Goal: Information Seeking & Learning: Learn about a topic

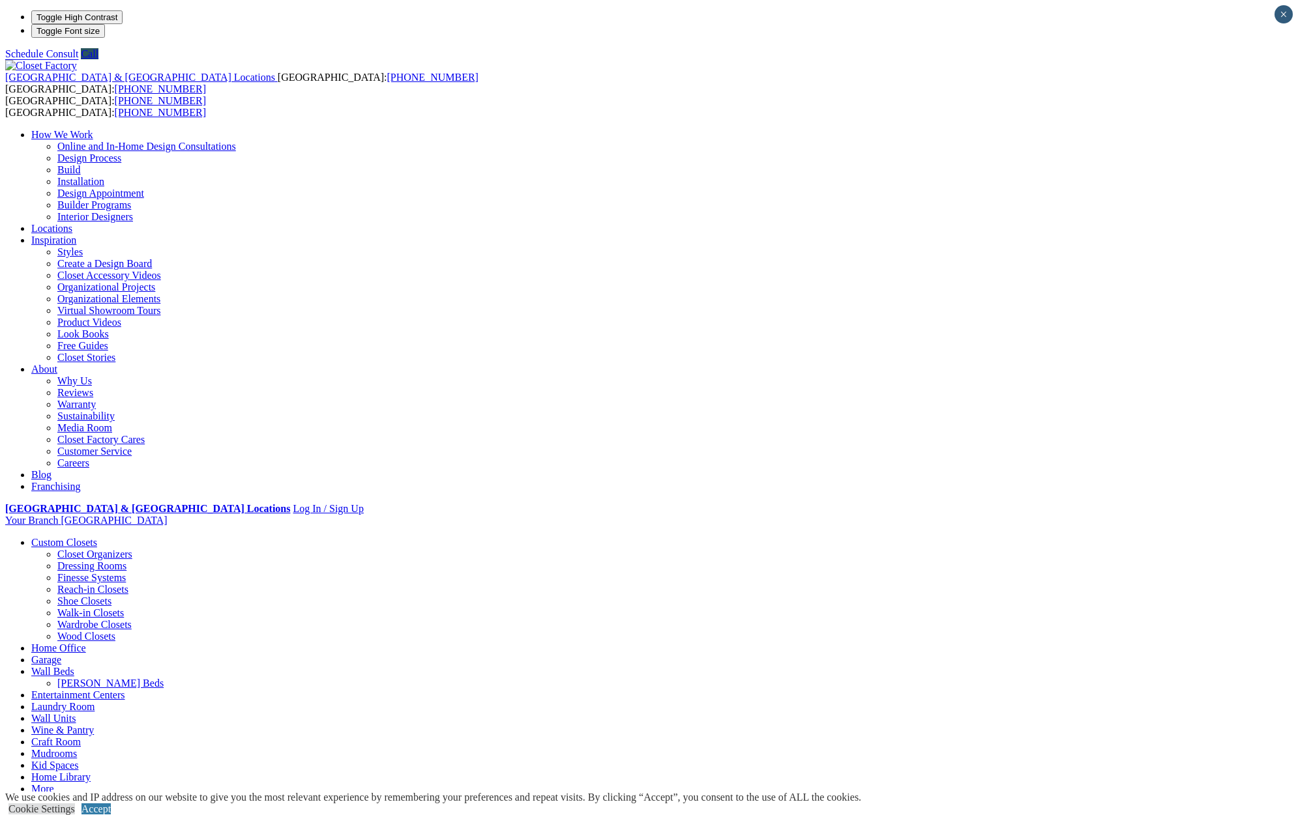
click at [86, 643] on link "Home Office" at bounding box center [58, 648] width 55 height 11
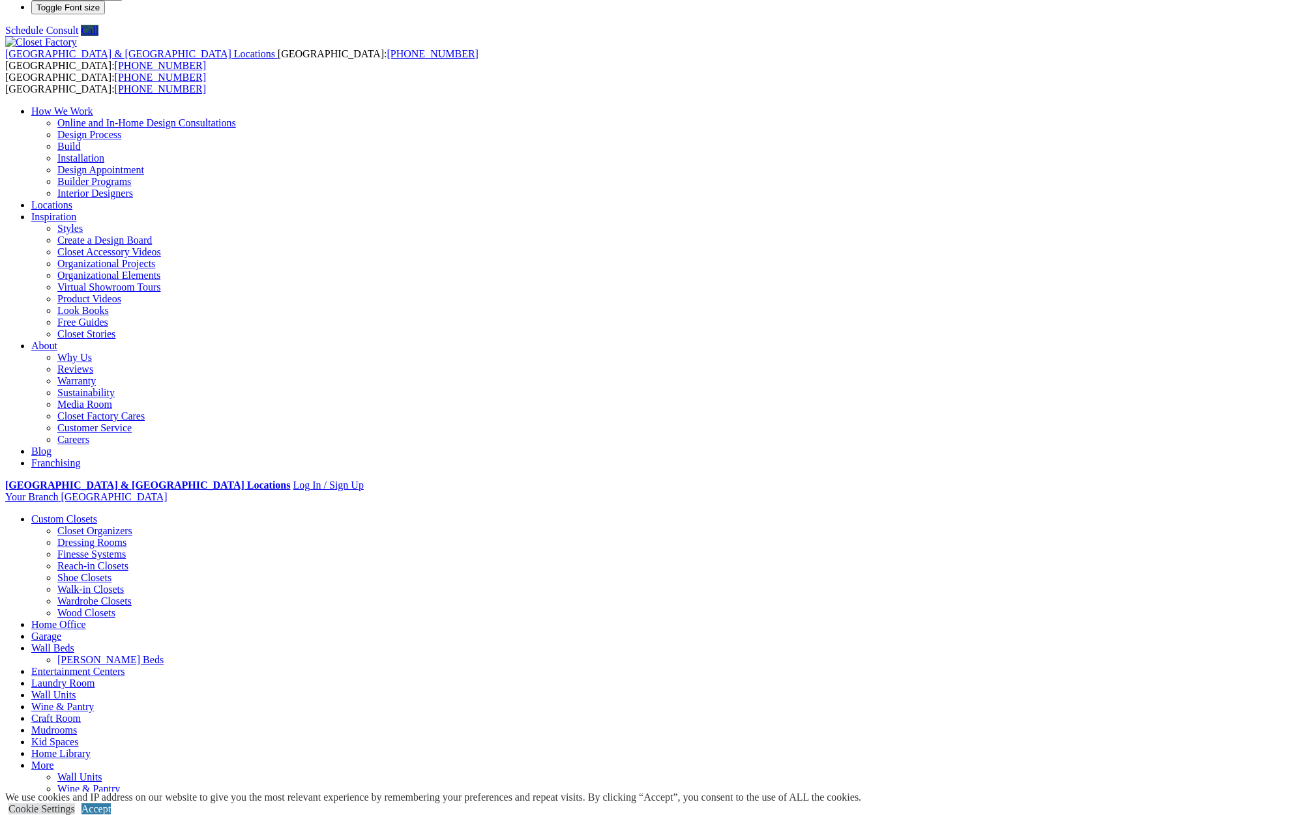
scroll to position [44, 0]
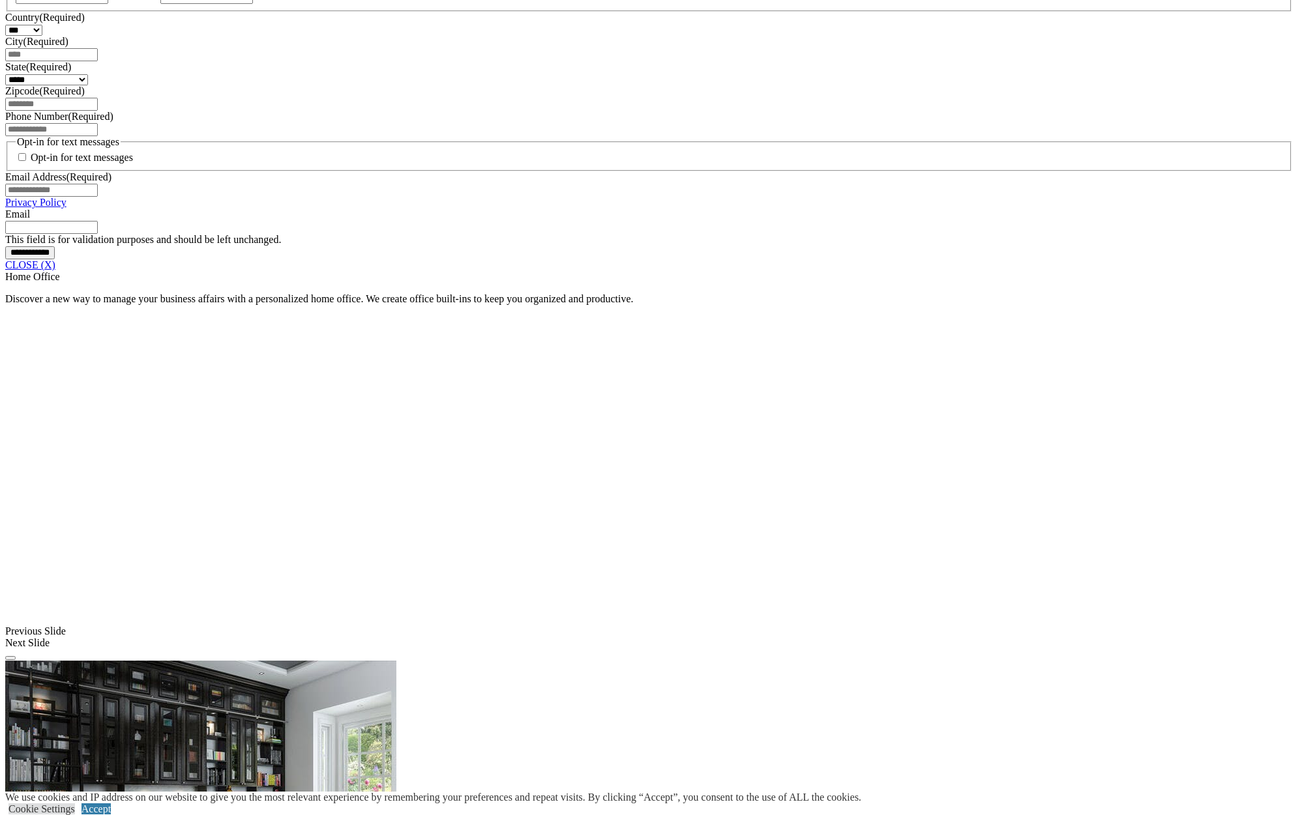
scroll to position [905, 0]
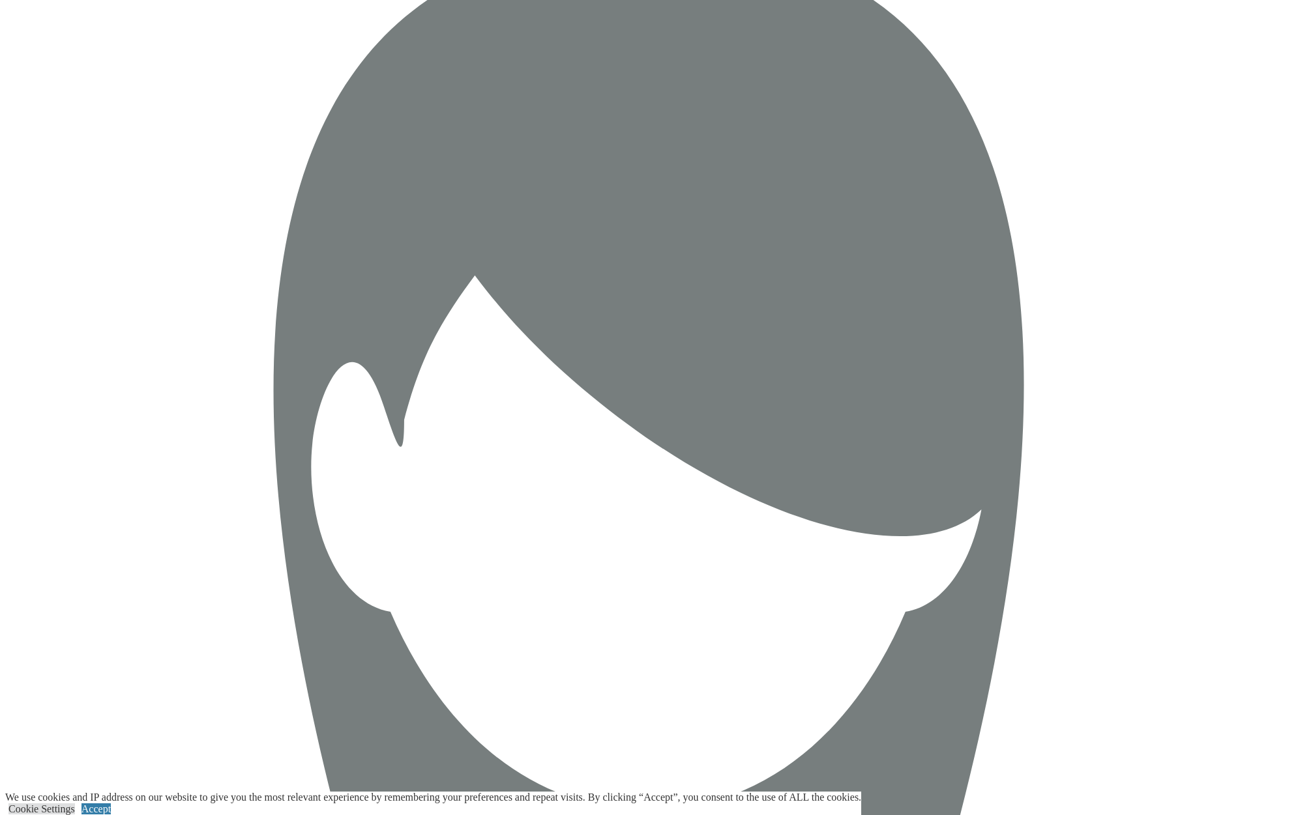
scroll to position [2092, 0]
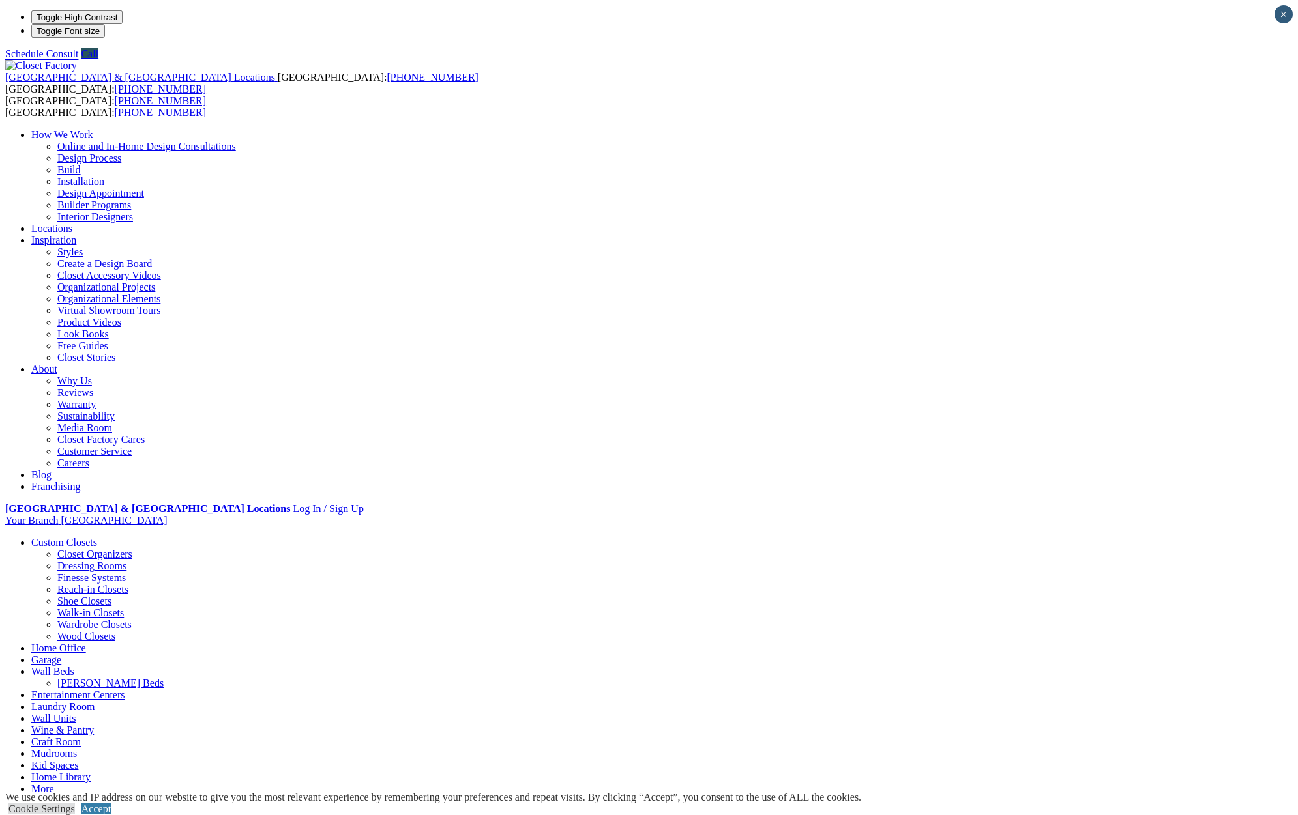
click at [1130, 515] on li "Your Branch [GEOGRAPHIC_DATA] ZIP code *" at bounding box center [648, 521] width 1287 height 12
click input "*" at bounding box center [0, 0] width 0 height 0
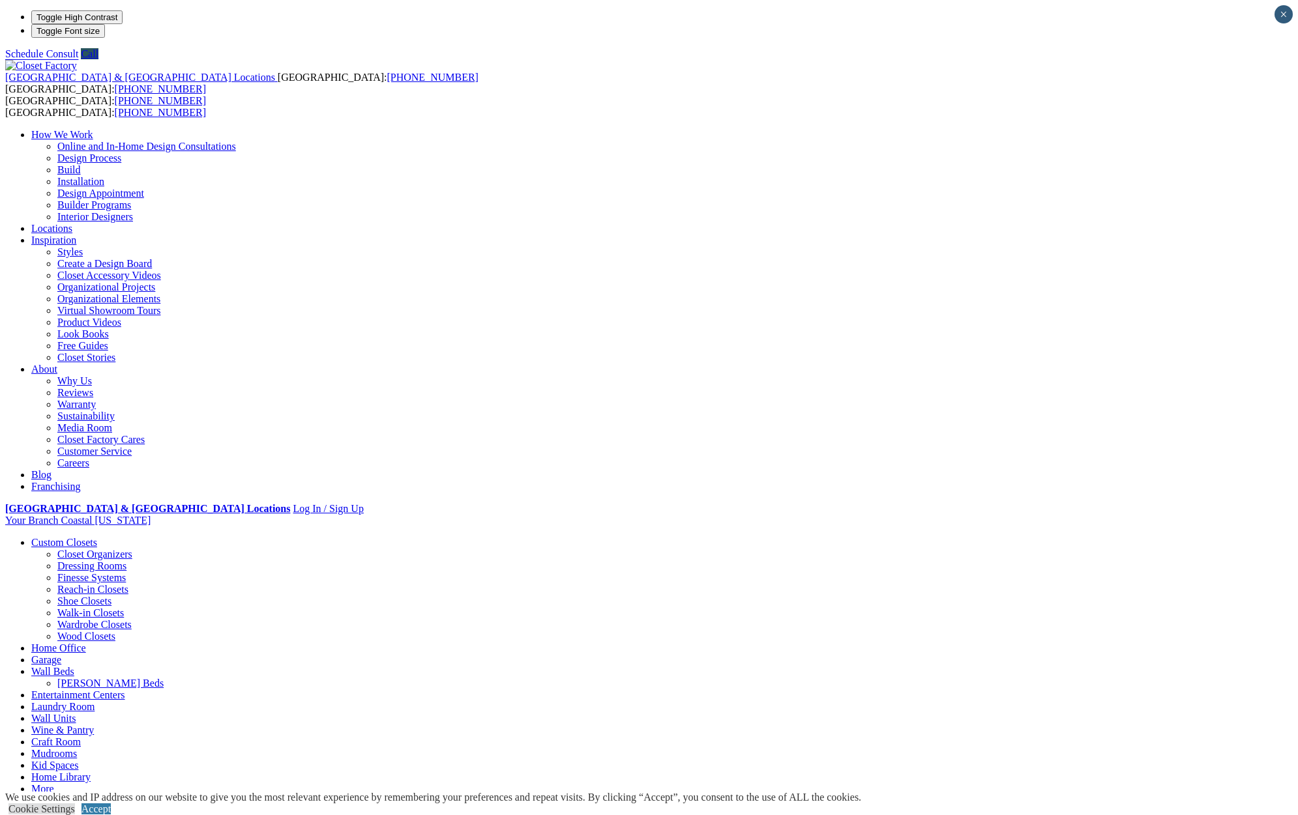
click at [1118, 515] on li "Your Branch Coastal South Carolina ZIP code ***** *" at bounding box center [648, 521] width 1287 height 12
type input "*"
click input "*" at bounding box center [0, 0] width 0 height 0
click at [1116, 515] on li "Your Branch White Plains NY ZIP code ***** *" at bounding box center [648, 521] width 1287 height 12
type input "*"
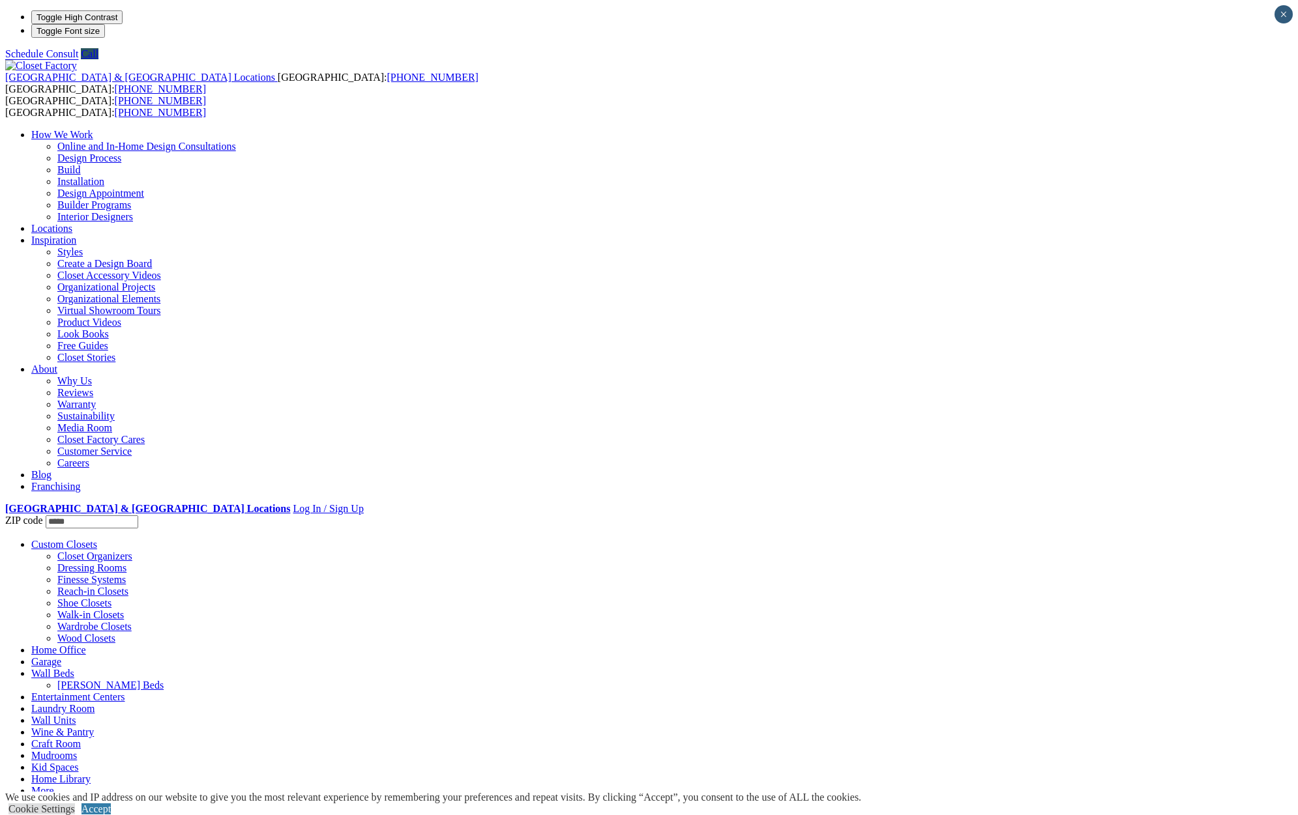
type input "*****"
click input "*" at bounding box center [0, 0] width 0 height 0
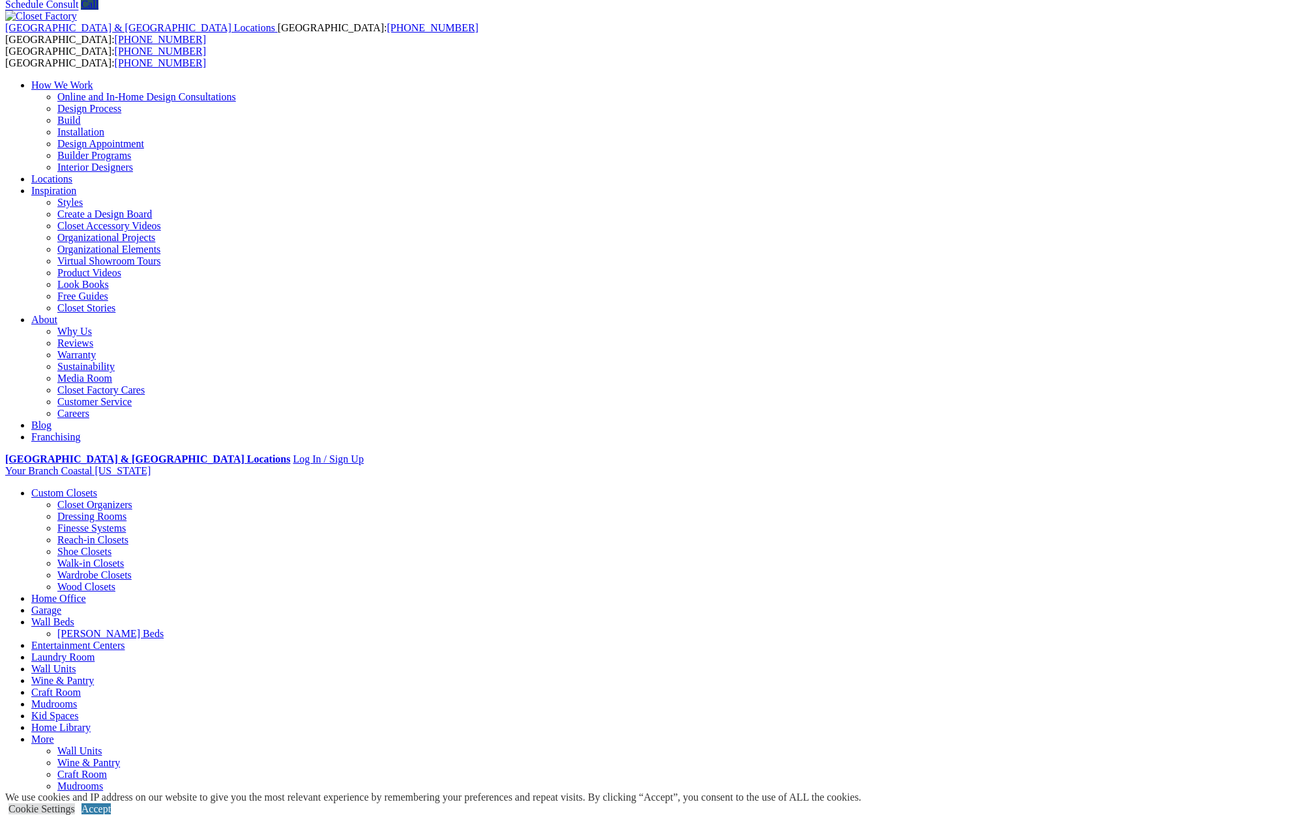
scroll to position [53, 0]
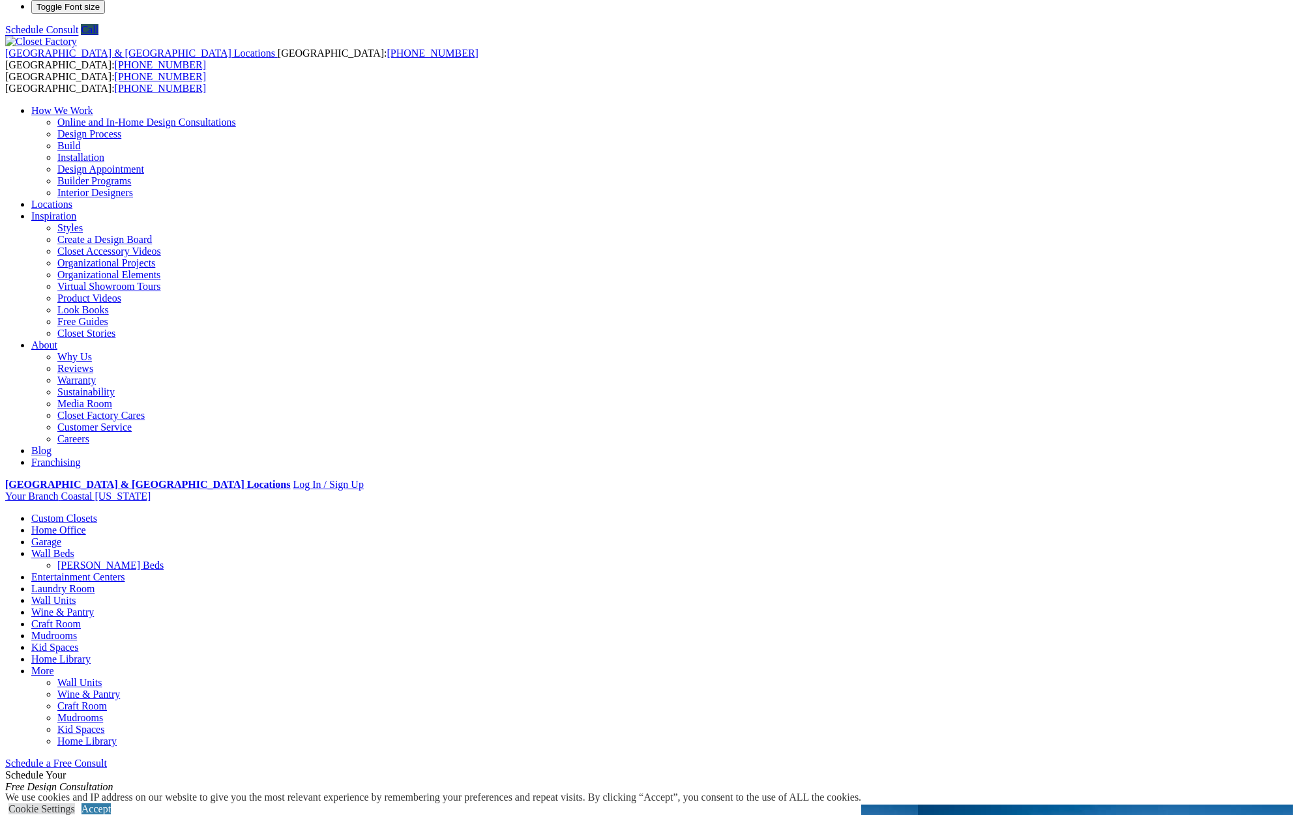
scroll to position [23, 0]
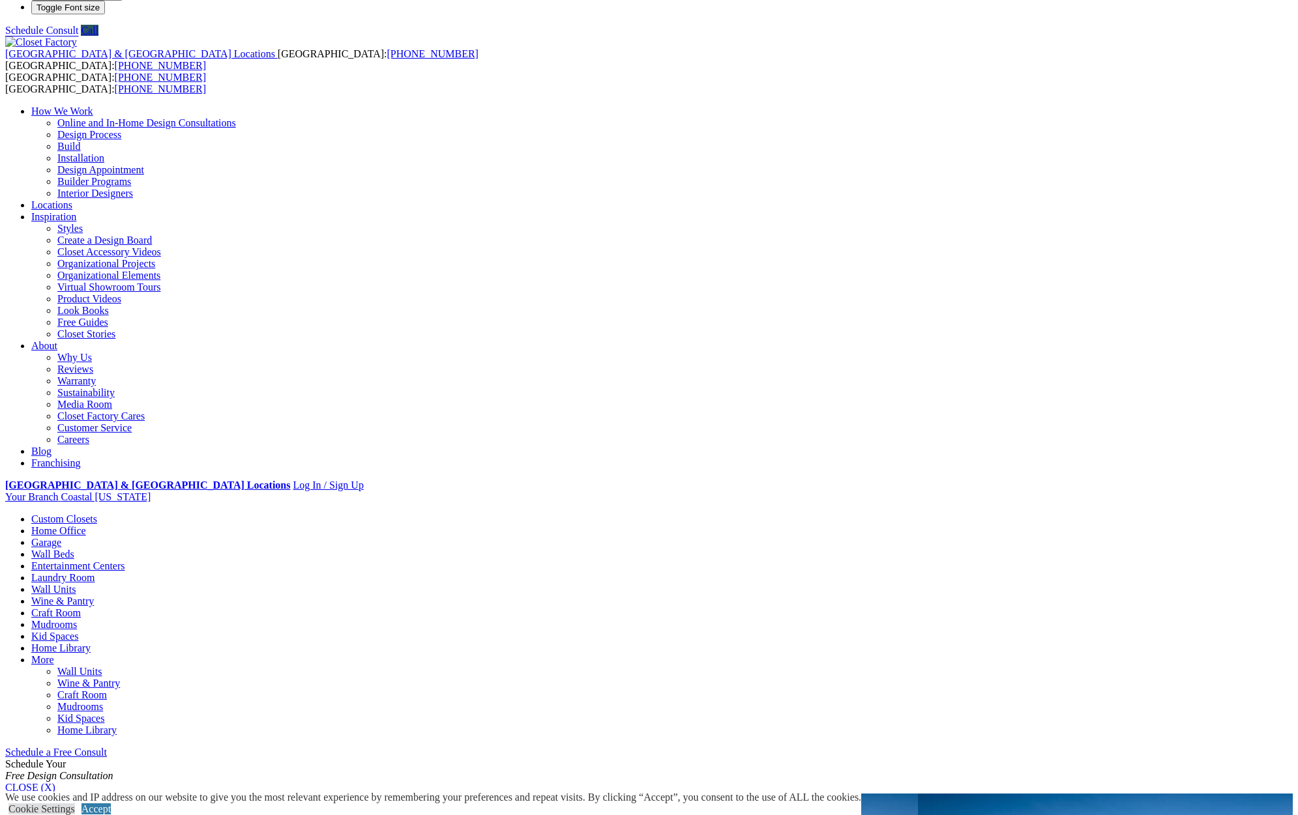
click at [86, 525] on link "Home Office" at bounding box center [58, 530] width 55 height 11
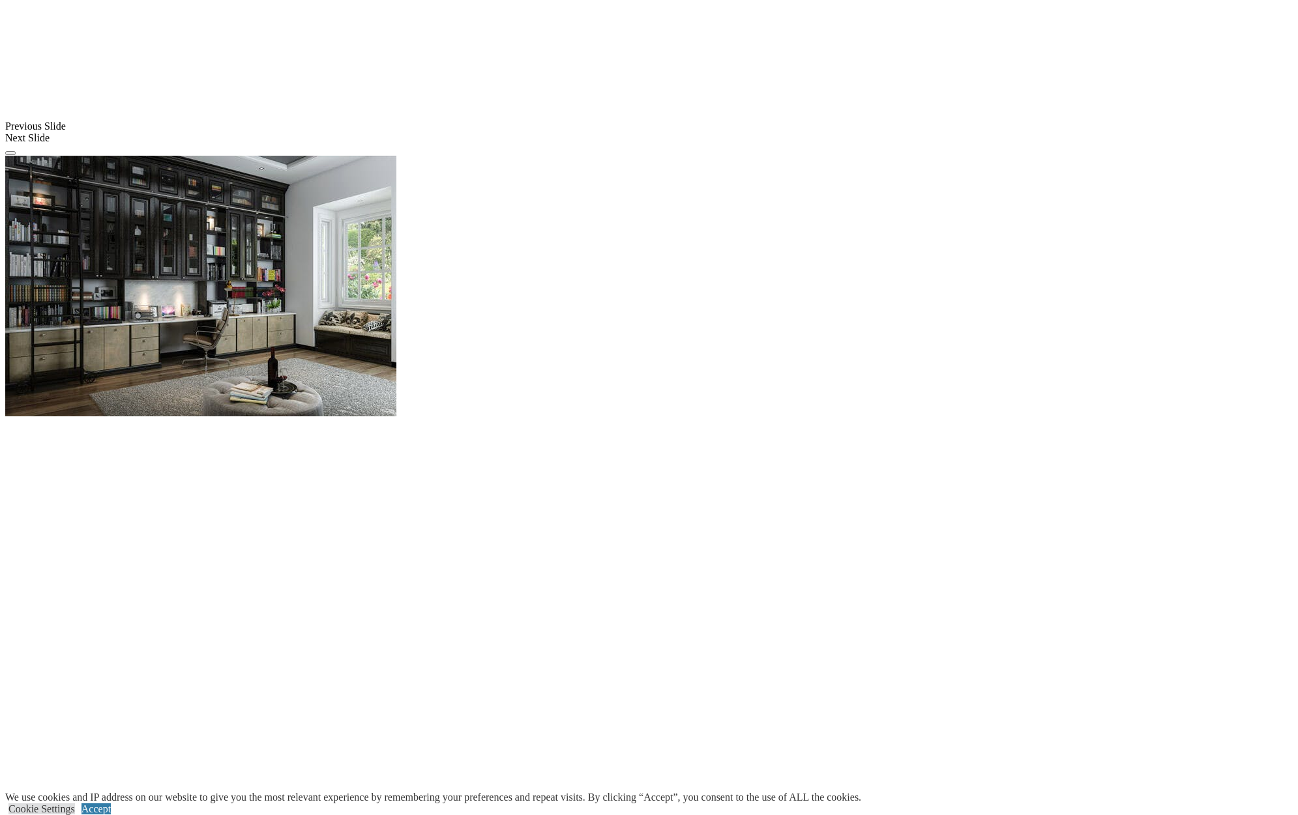
scroll to position [1172, 0]
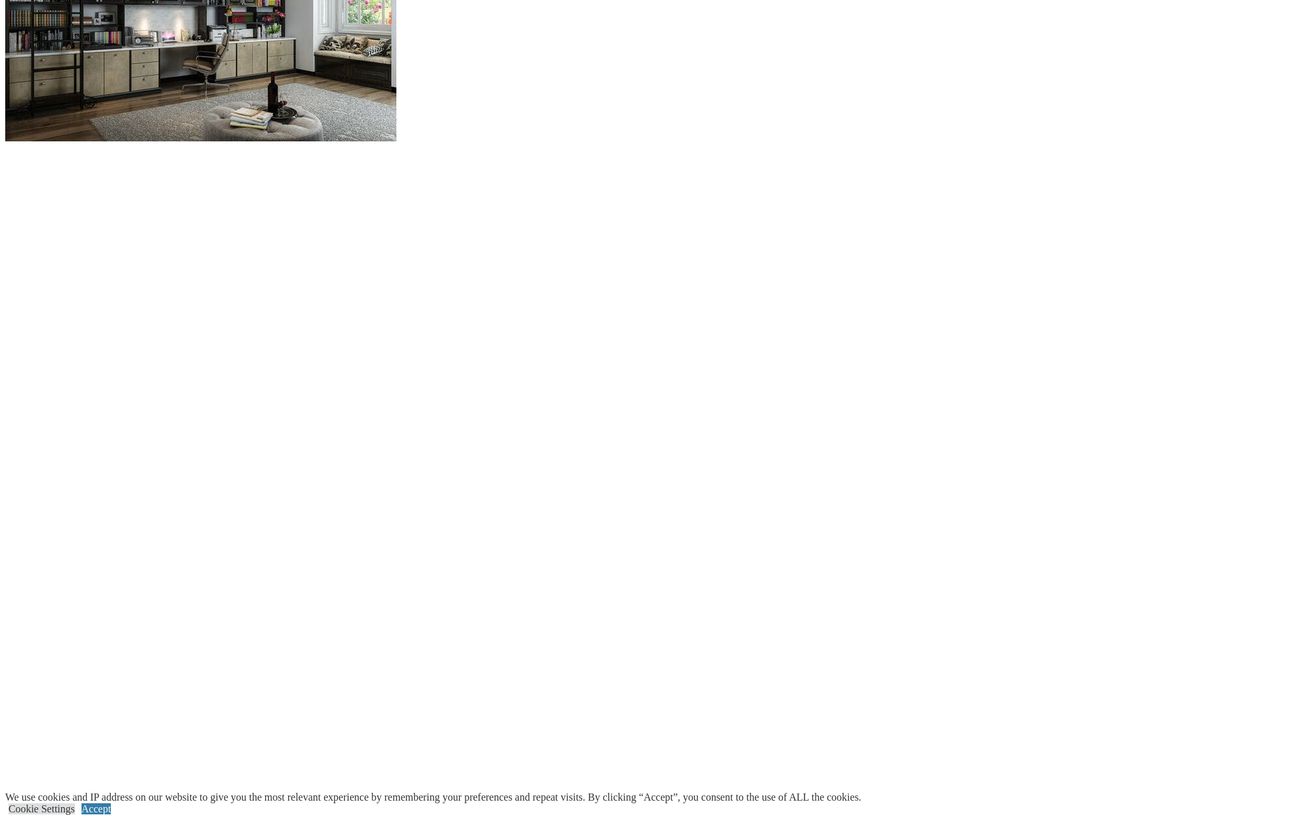
scroll to position [1436, 0]
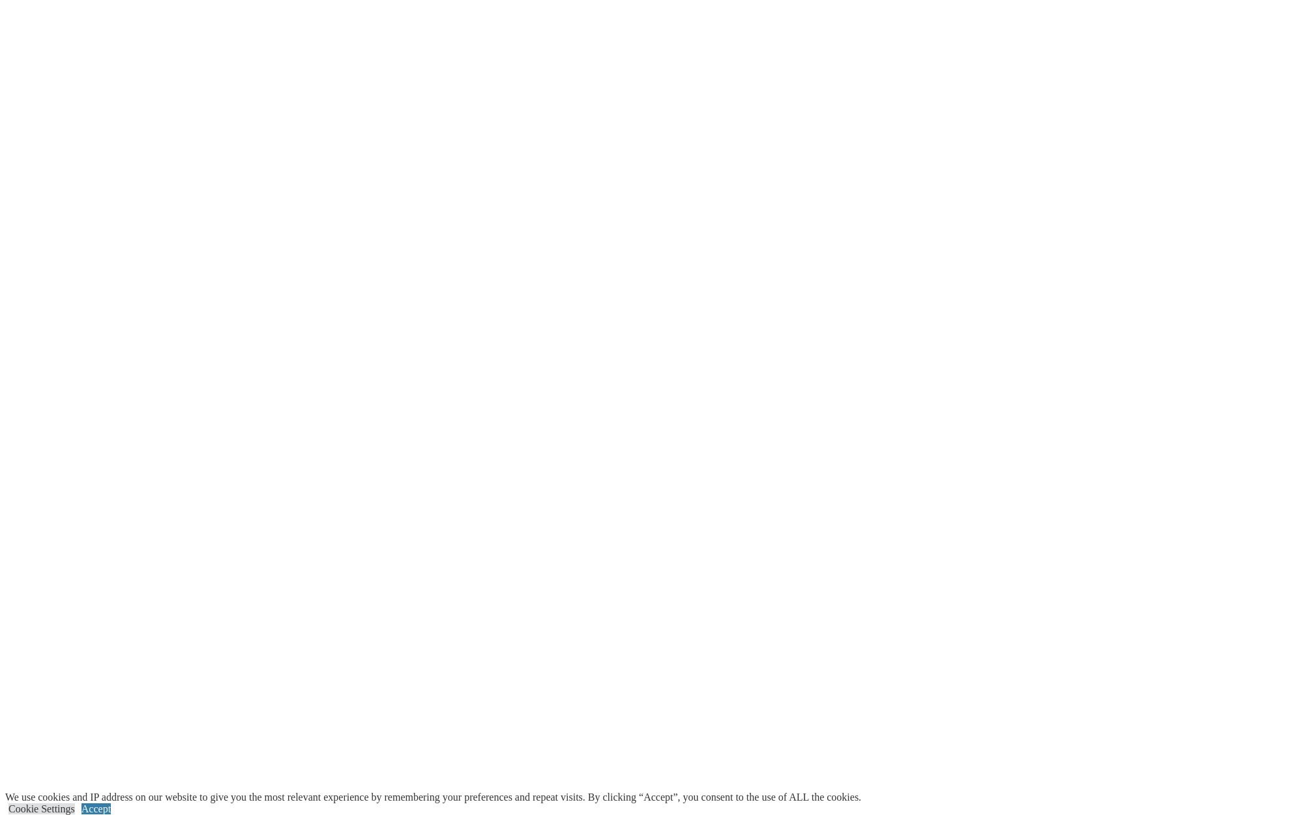
scroll to position [1619, 0]
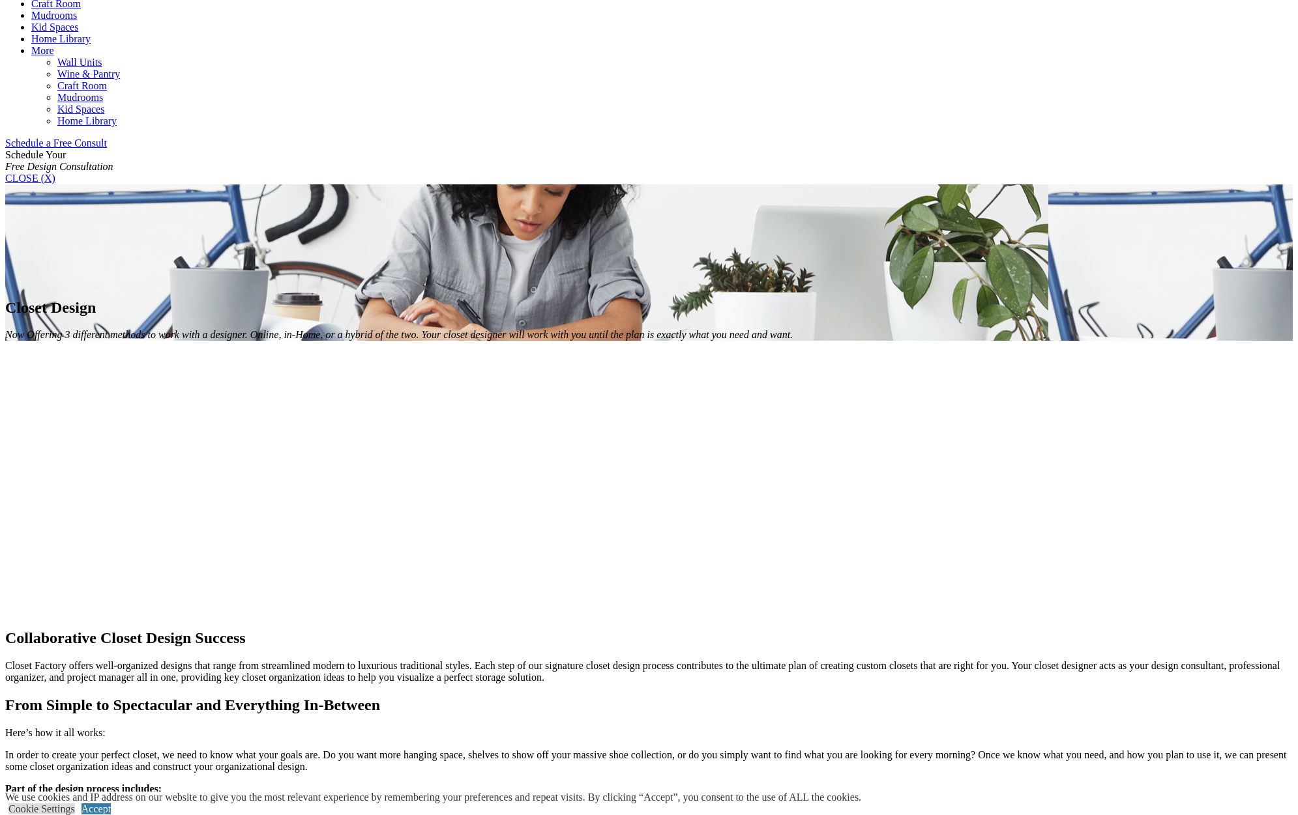
scroll to position [740, 0]
